Goal: Task Accomplishment & Management: Manage account settings

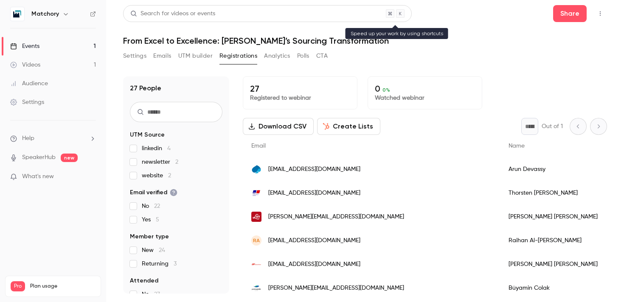
scroll to position [491, 0]
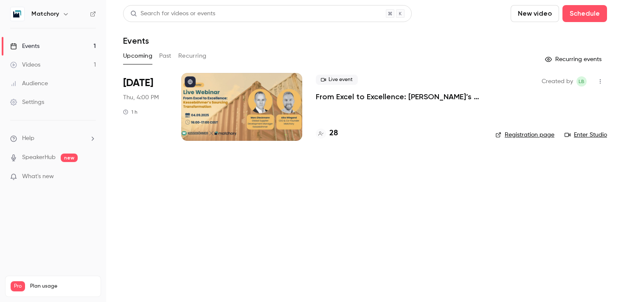
click at [266, 125] on div at bounding box center [241, 107] width 121 height 68
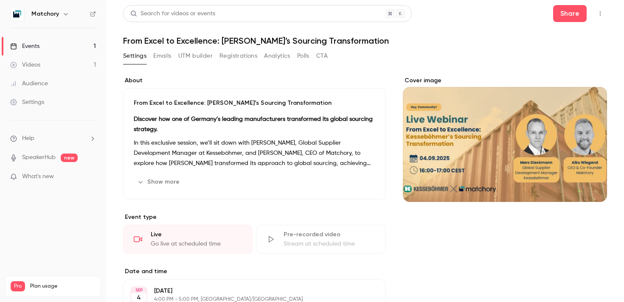
click at [232, 51] on button "Registrations" at bounding box center [238, 56] width 38 height 14
click at [233, 61] on button "Registrations" at bounding box center [238, 56] width 38 height 14
